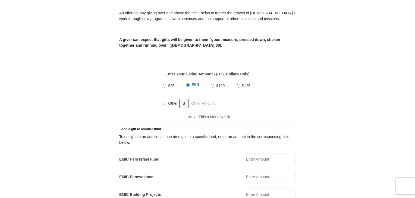
scroll to position [217, 0]
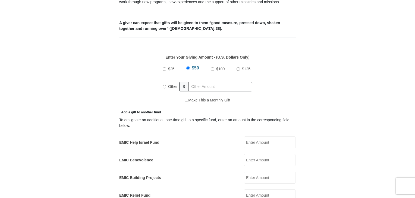
click at [163, 67] on input "$25" at bounding box center [165, 69] width 4 height 4
radio input "true"
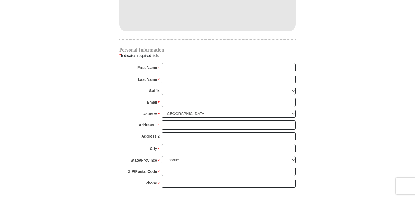
scroll to position [516, 0]
click at [176, 63] on input "First Name *" at bounding box center [229, 67] width 134 height 9
type input "Laurel"
click at [177, 74] on input "Last Name *" at bounding box center [229, 78] width 134 height 9
type input "Hamid"
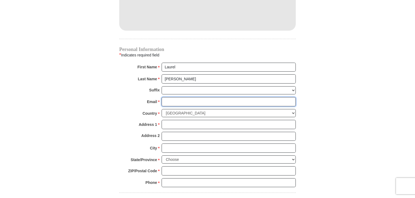
click at [174, 97] on input "Email *" at bounding box center [229, 101] width 134 height 9
type input "laibey@gmail.com"
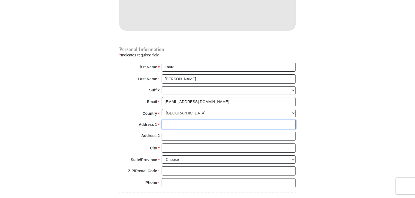
click at [173, 120] on input "Address 1 *" at bounding box center [229, 124] width 134 height 9
type input "4601 De Zavala Rd Apt 511"
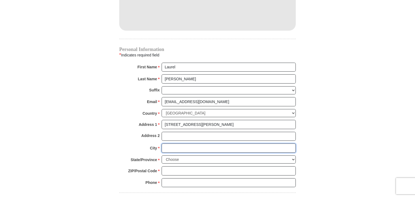
click at [190, 144] on input "City *" at bounding box center [229, 148] width 134 height 9
type input "San Antonio"
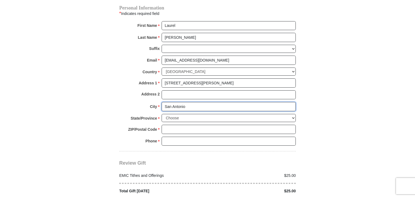
scroll to position [570, 0]
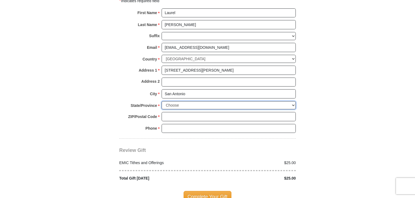
click at [201, 101] on select "Choose Alabama Alaska American Samoa Arizona Arkansas Armed Forces Americas Arm…" at bounding box center [229, 105] width 134 height 8
select select "TX"
click at [162, 101] on select "Choose Alabama Alaska American Samoa Arizona Arkansas Armed Forces Americas Arm…" at bounding box center [229, 105] width 134 height 8
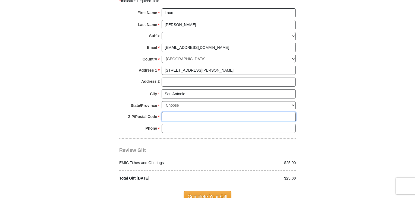
click at [181, 112] on input "ZIP/Postal Code *" at bounding box center [229, 116] width 134 height 9
type input "78249"
click at [173, 124] on input "Phone * *" at bounding box center [229, 128] width 134 height 9
type input "2103289914"
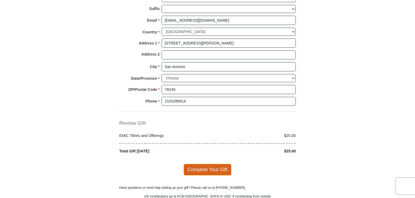
click at [215, 164] on span "Complete Your Gift" at bounding box center [208, 169] width 48 height 11
